Goal: Check status

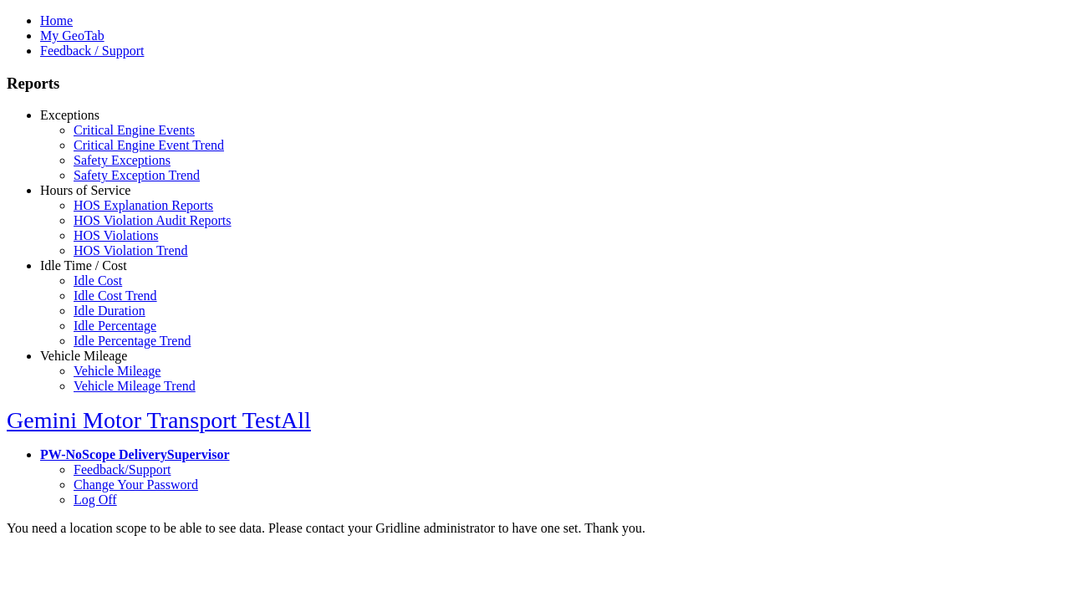
click at [96, 122] on link "Exceptions" at bounding box center [69, 115] width 59 height 14
click at [109, 137] on link "Critical Engine Events" at bounding box center [134, 130] width 121 height 14
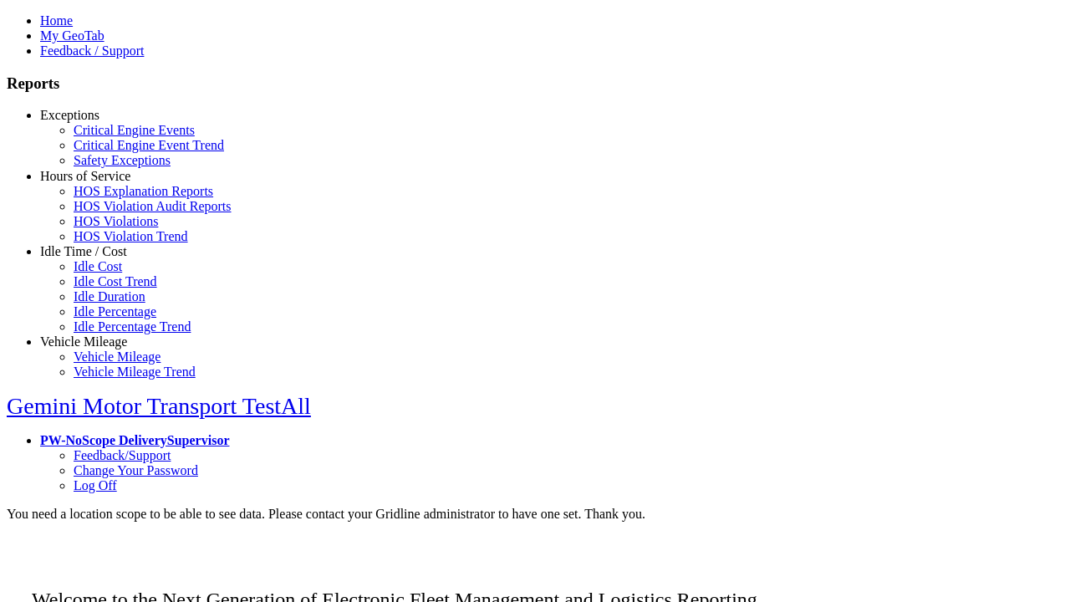
scroll to position [12, 0]
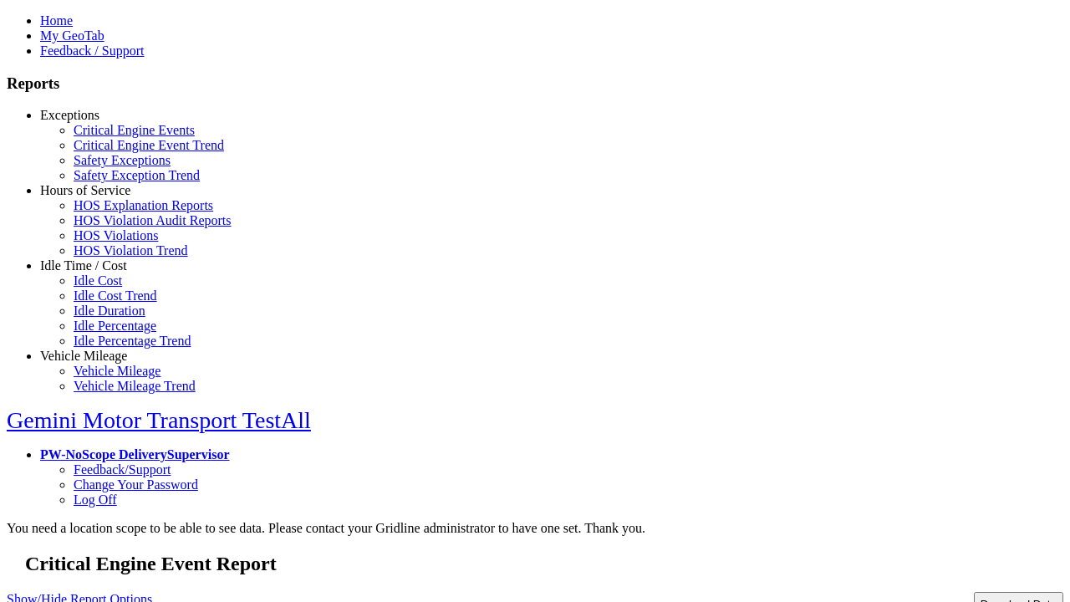
type input "*********"
